Goal: Navigation & Orientation: Find specific page/section

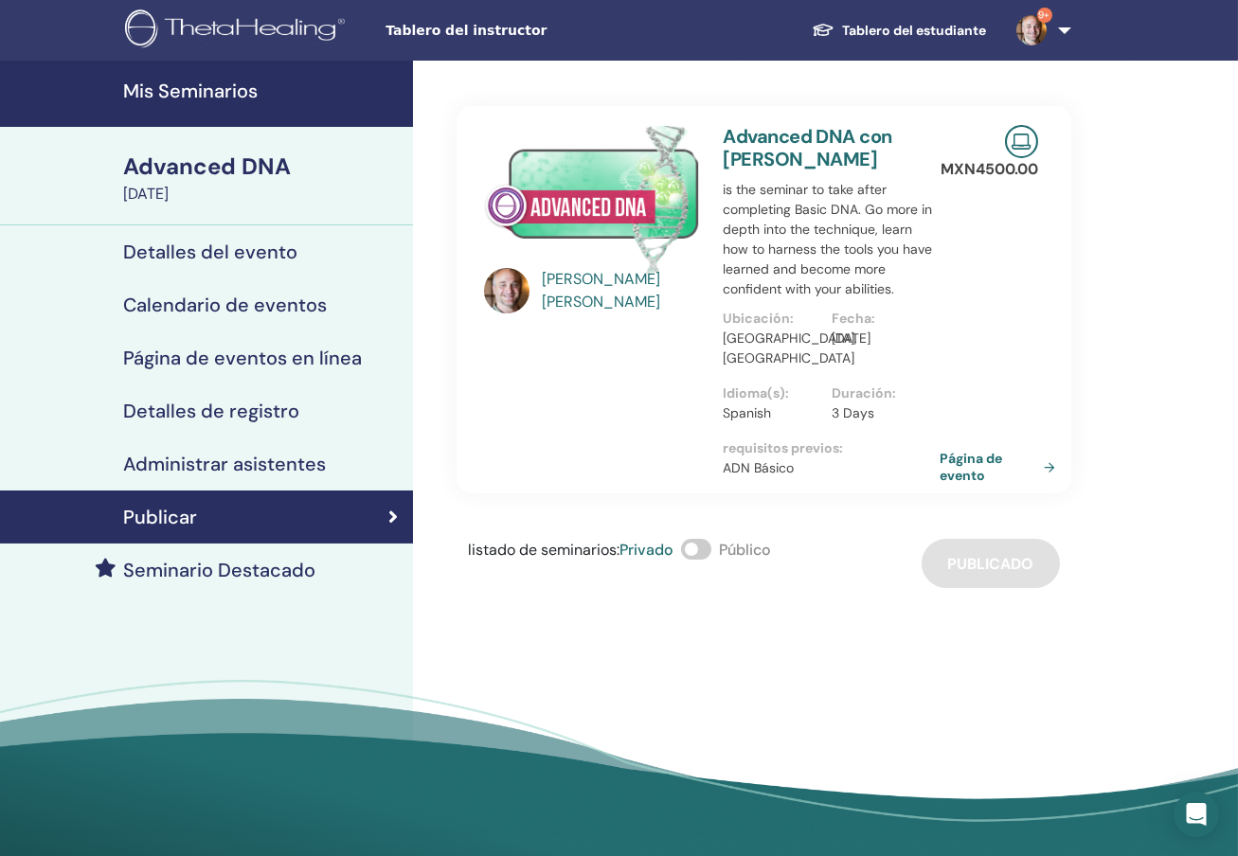
click at [237, 82] on h4 "Mis Seminarios" at bounding box center [262, 91] width 278 height 23
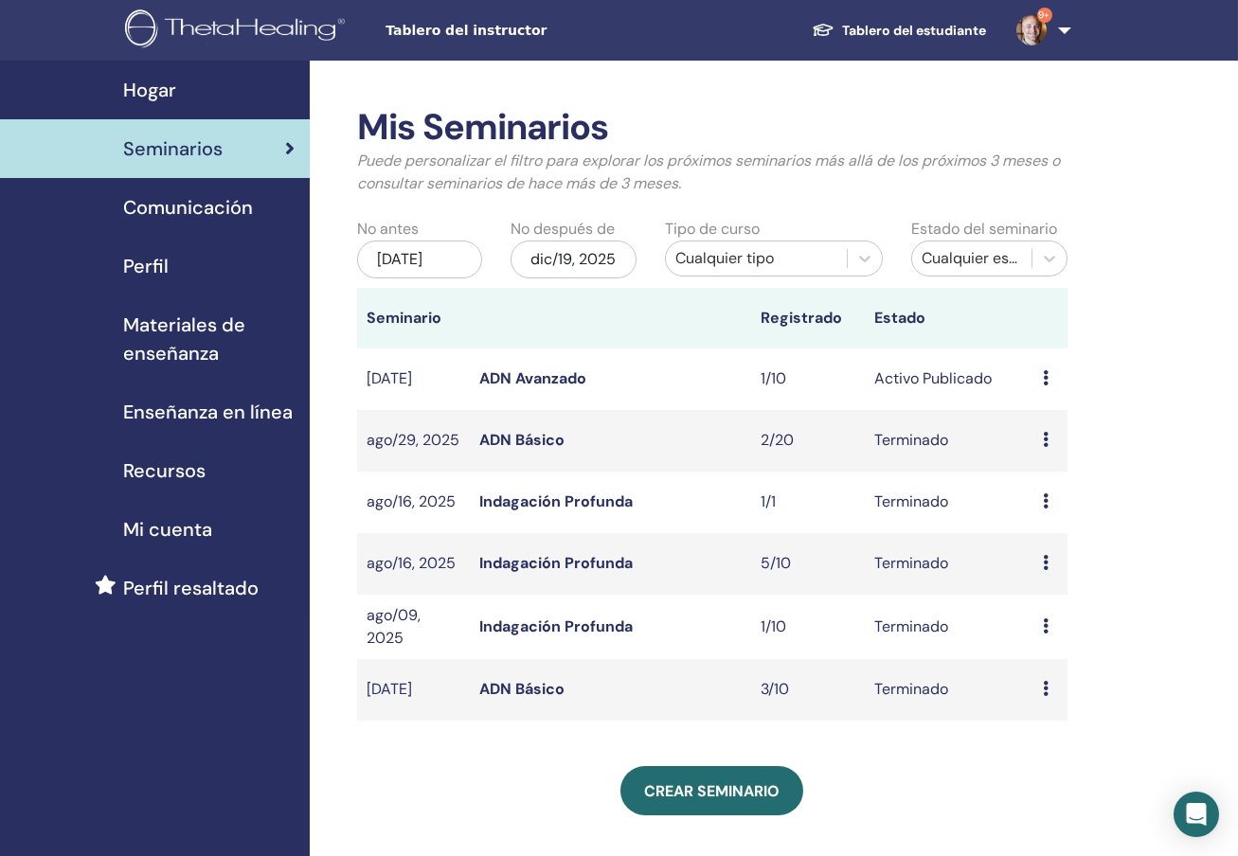
click at [187, 461] on span "Recursos" at bounding box center [164, 470] width 82 height 28
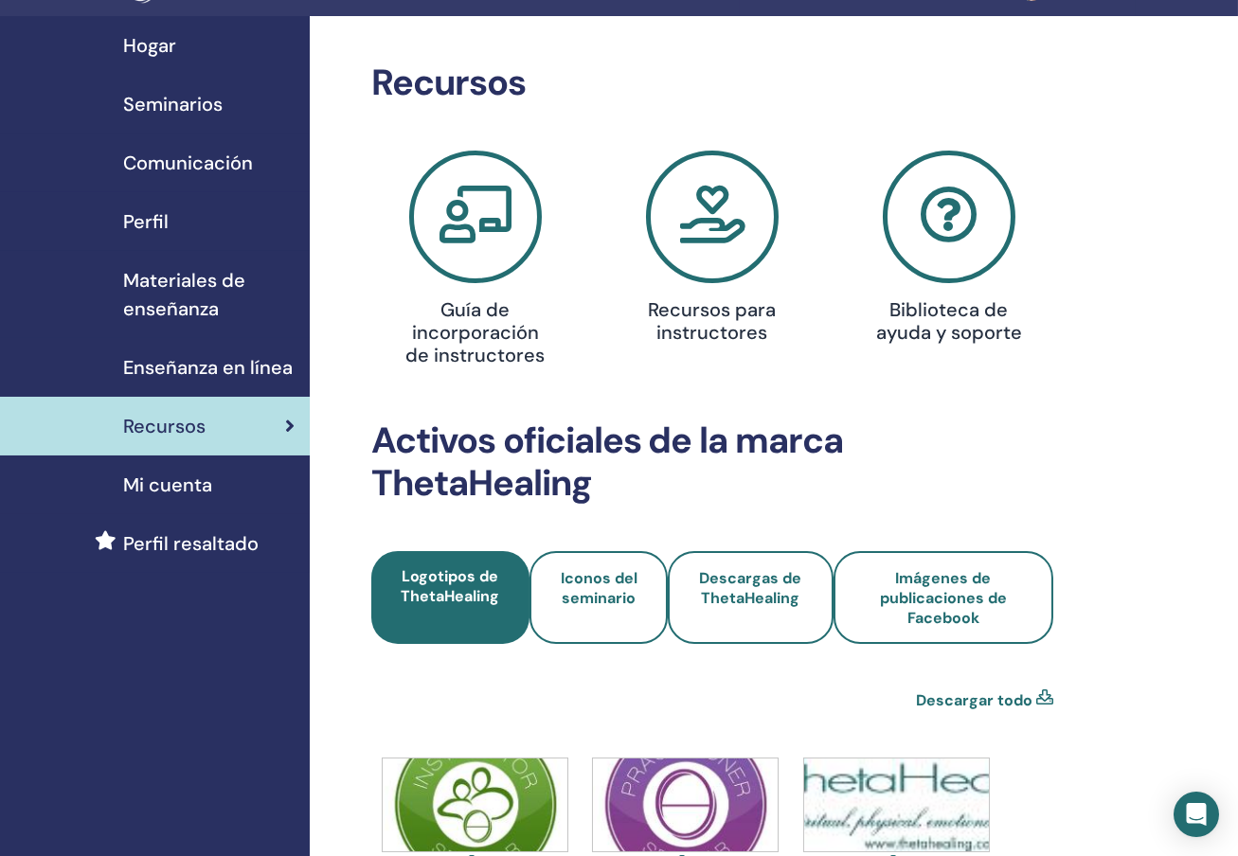
scroll to position [45, 0]
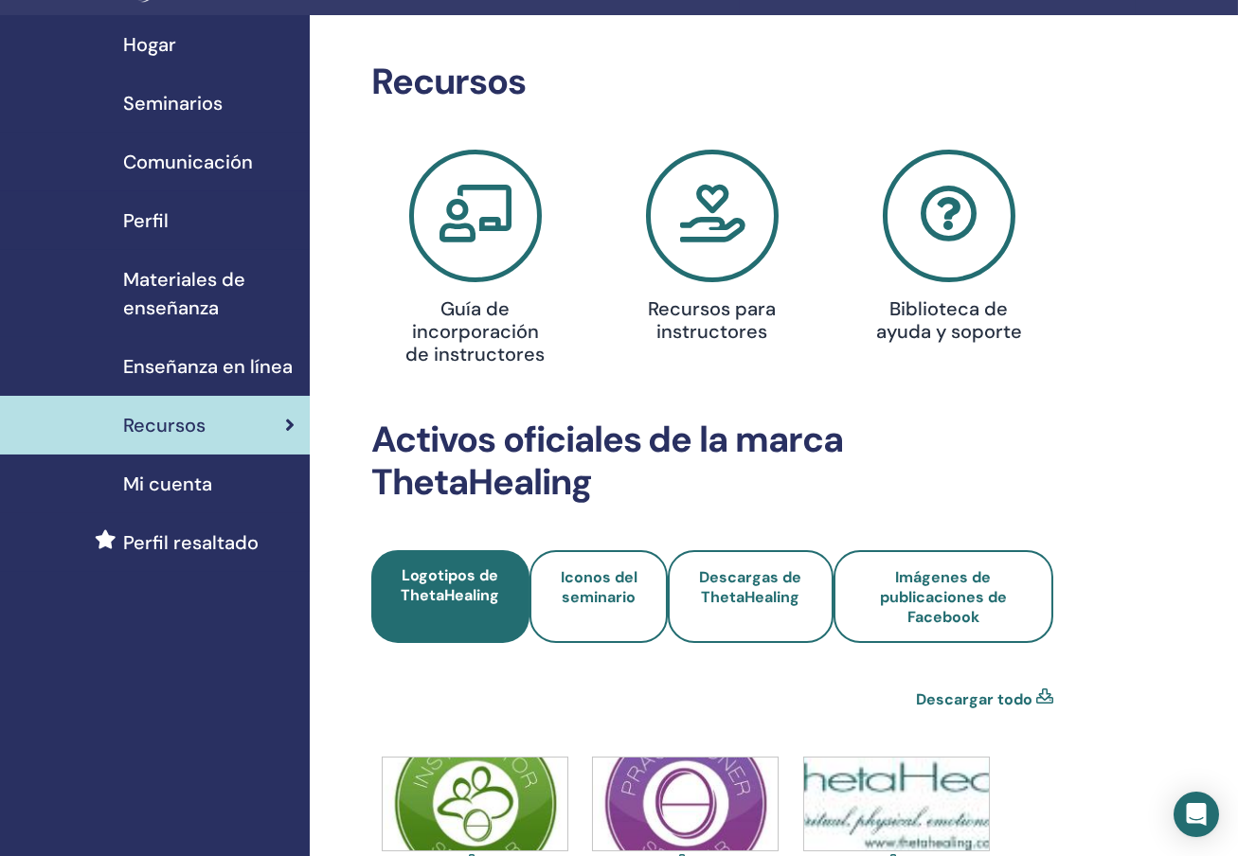
click at [200, 283] on span "Materiales de enseñanza" at bounding box center [208, 293] width 171 height 57
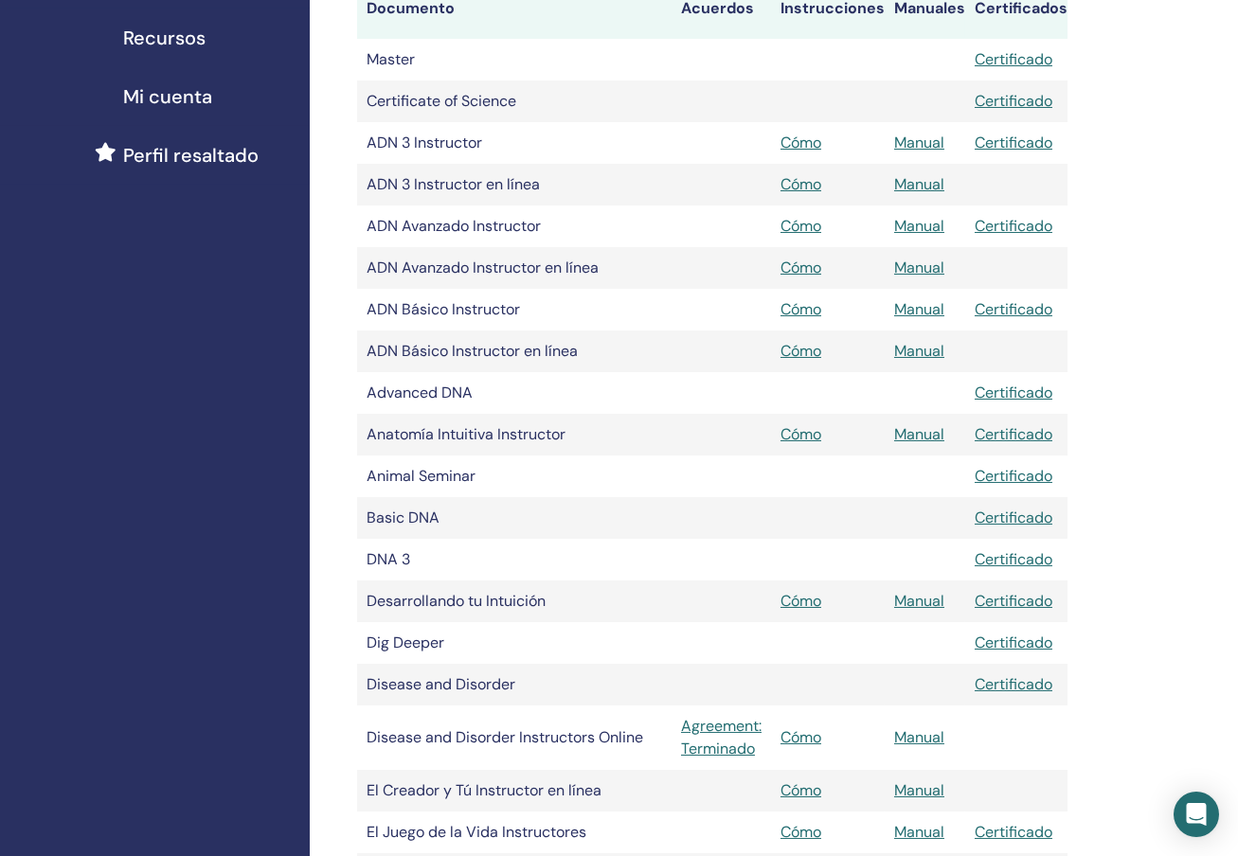
scroll to position [436, 0]
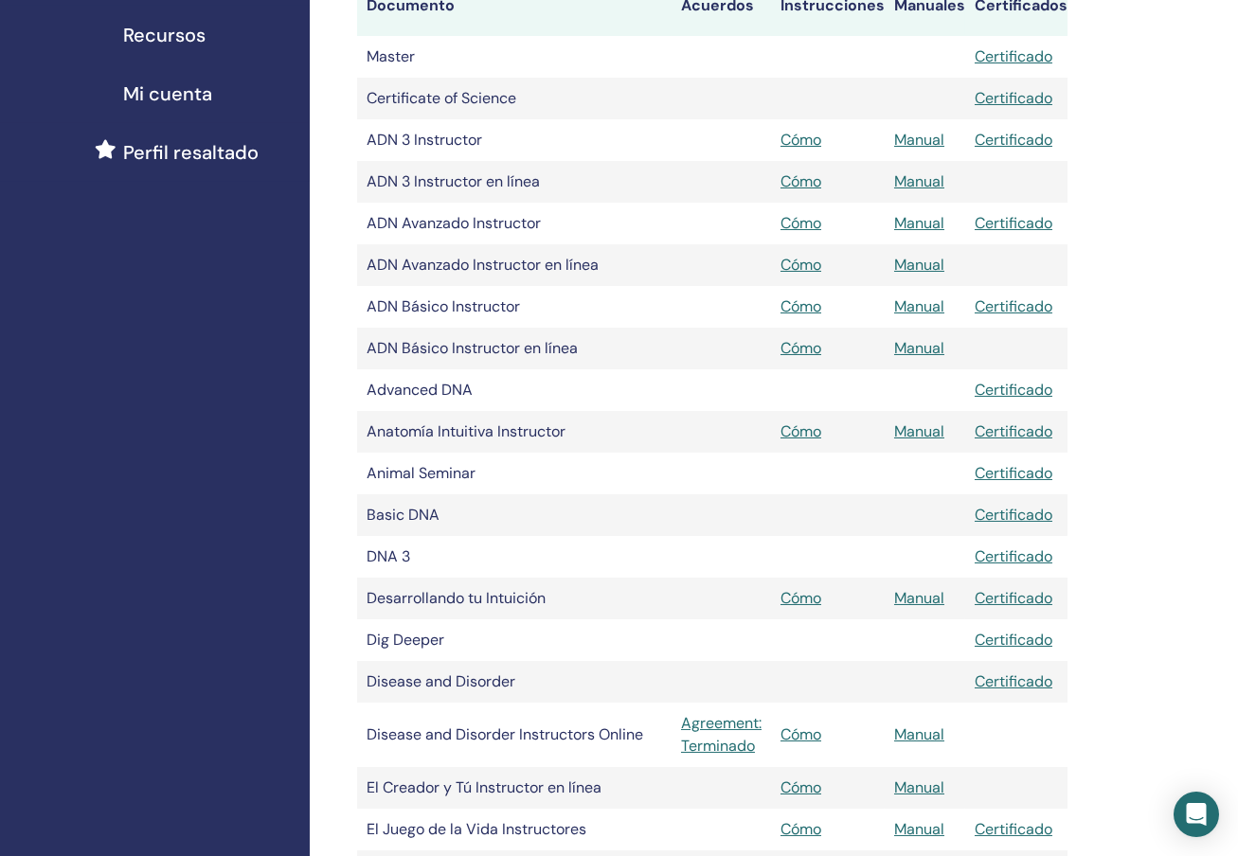
click at [906, 216] on link "Manual" at bounding box center [919, 223] width 50 height 20
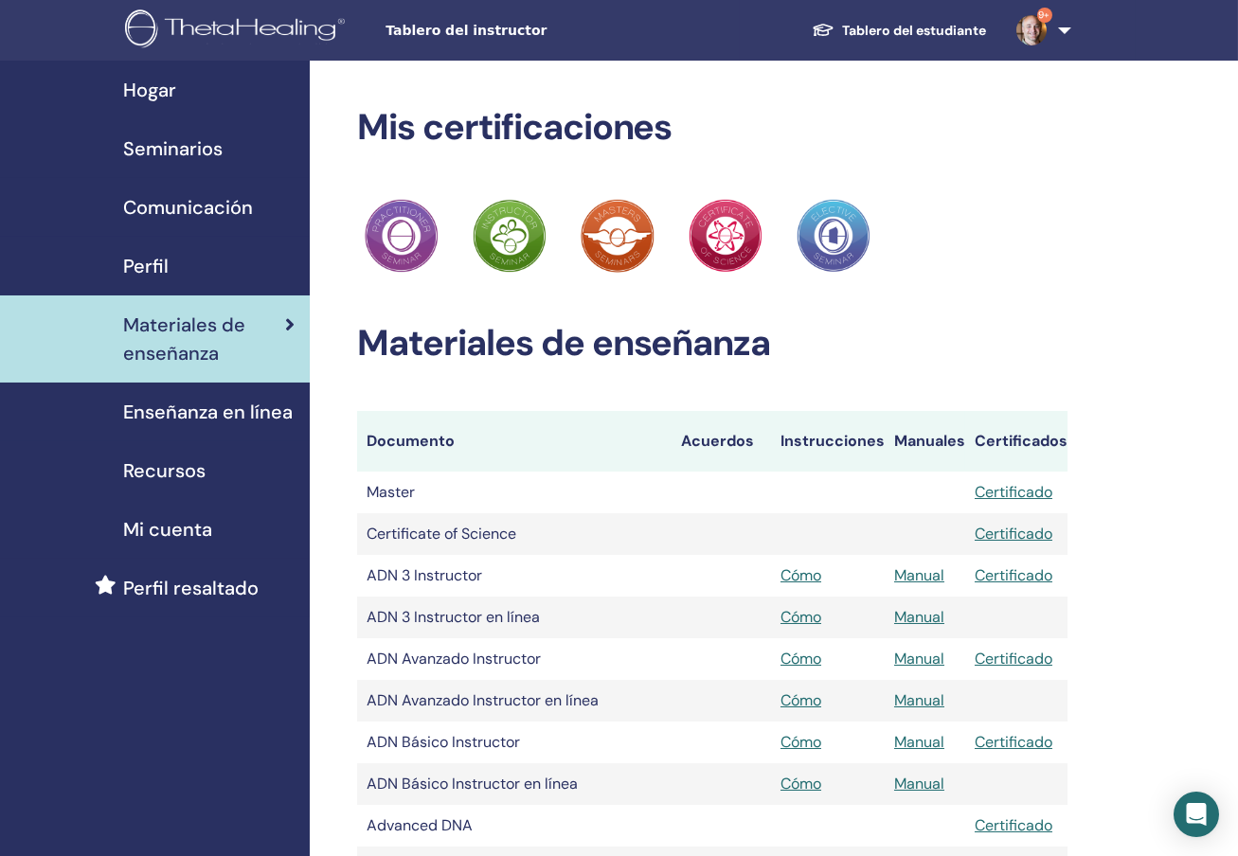
click at [188, 146] on span "Seminarios" at bounding box center [172, 148] width 99 height 28
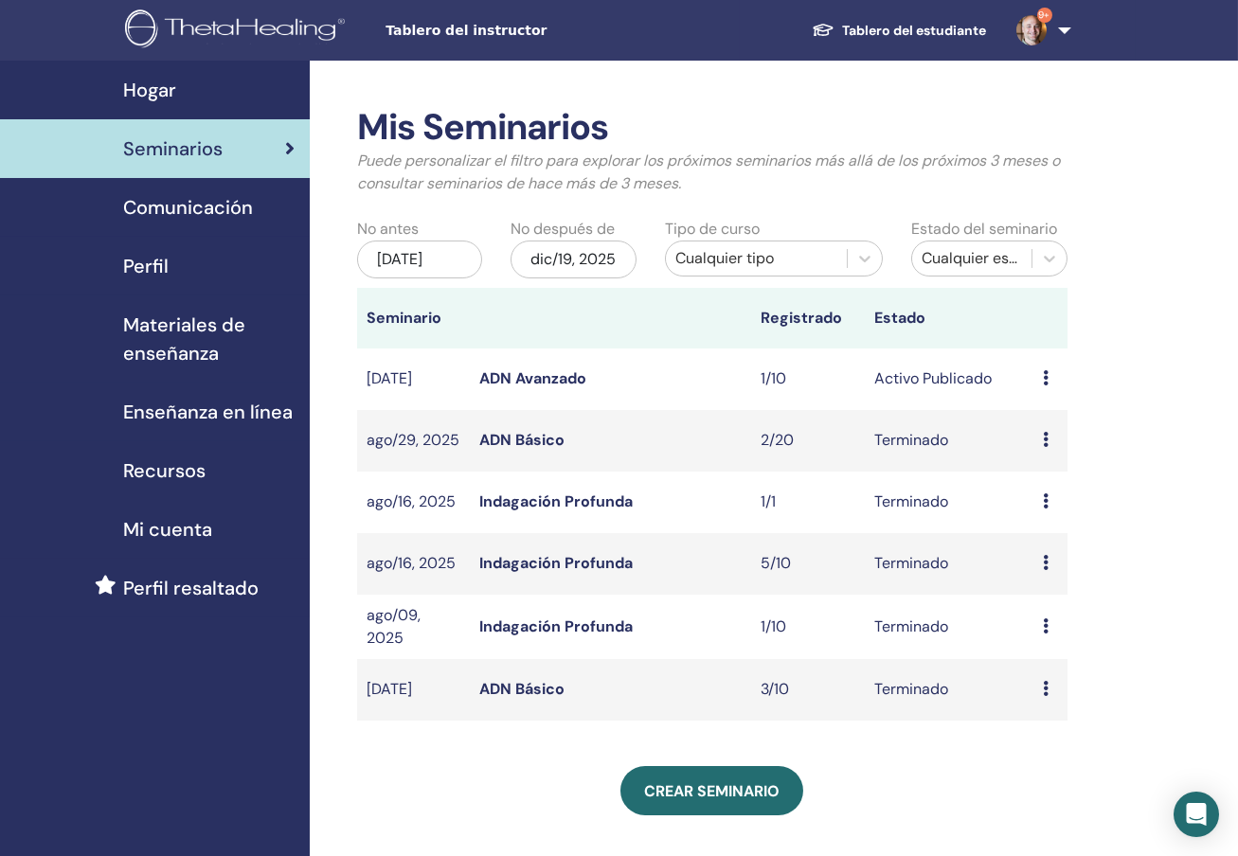
click at [543, 386] on link "ADN Avanzado" at bounding box center [532, 378] width 107 height 20
